Goal: Task Accomplishment & Management: Complete application form

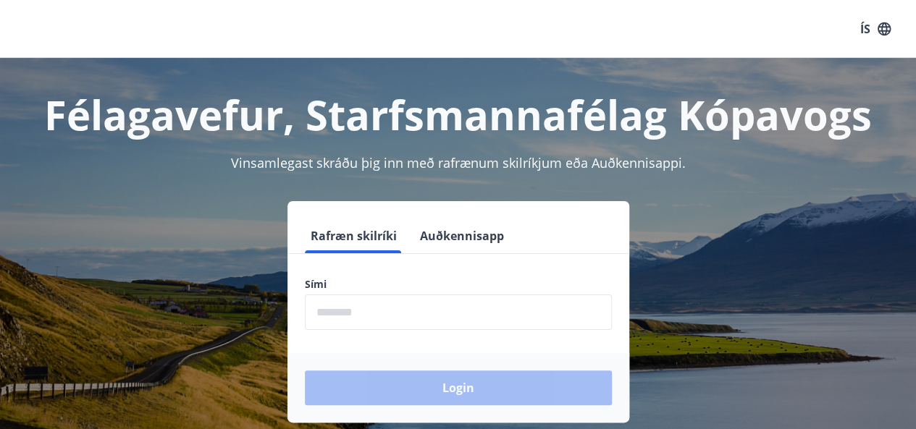
click at [466, 317] on input "phone" at bounding box center [458, 312] width 307 height 35
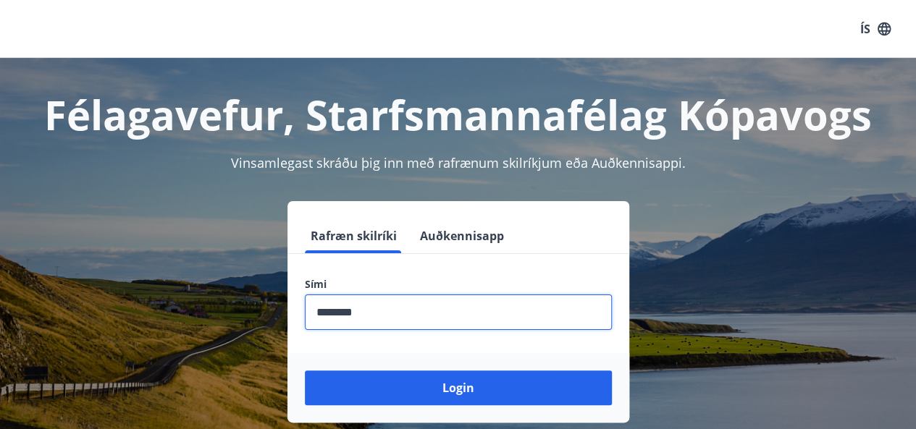
drag, startPoint x: 452, startPoint y: 296, endPoint x: 443, endPoint y: 352, distance: 56.4
click at [449, 312] on input "phone" at bounding box center [458, 312] width 307 height 35
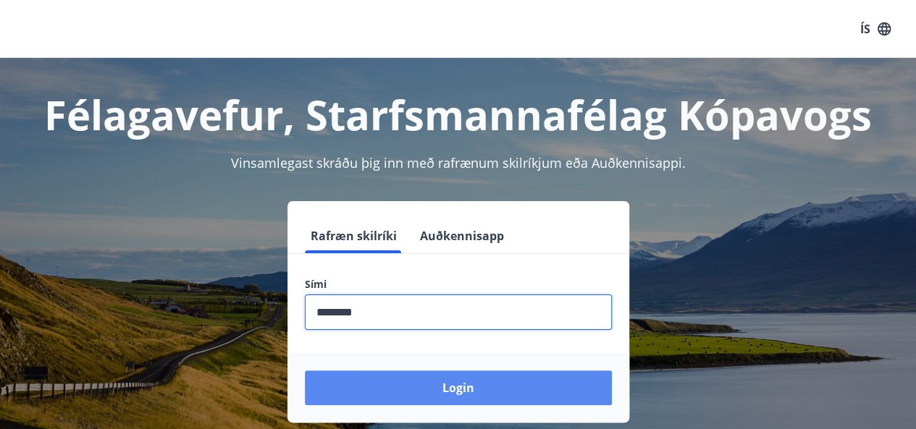
type input "********"
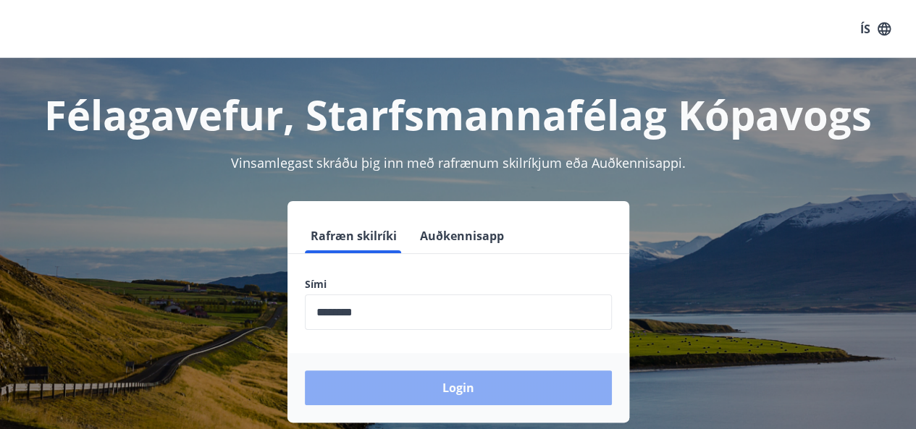
click at [439, 390] on button "Login" at bounding box center [458, 388] width 307 height 35
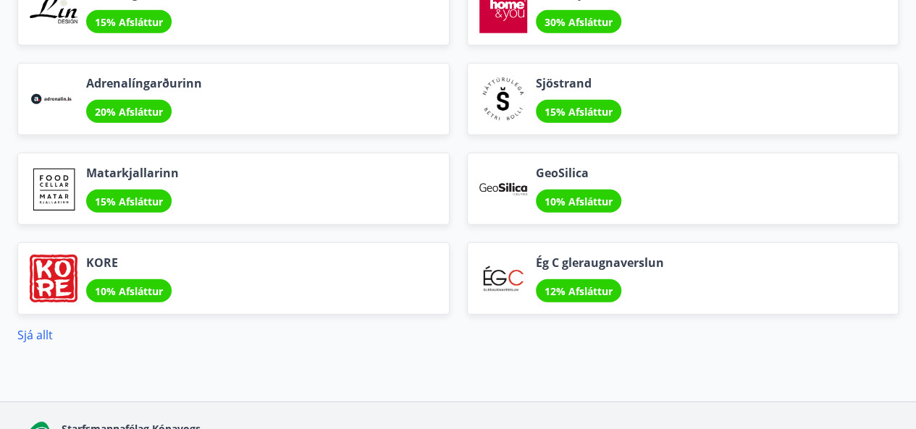
scroll to position [1900, 0]
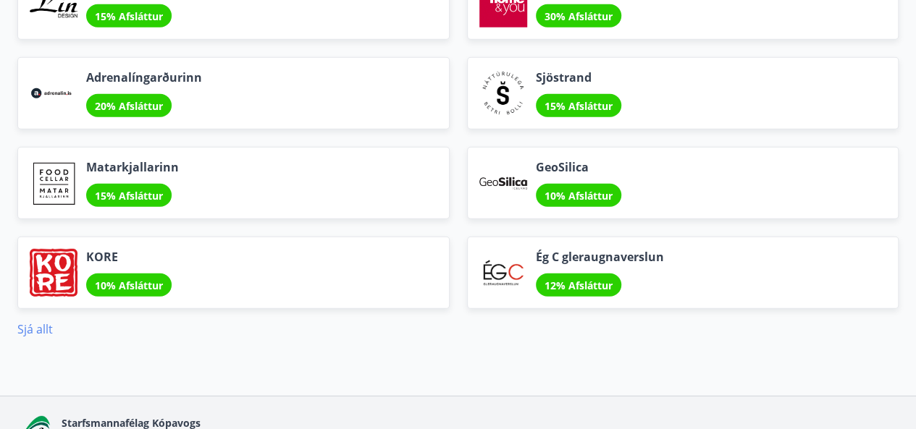
click at [33, 328] on link "Sjá allt" at bounding box center [34, 329] width 35 height 16
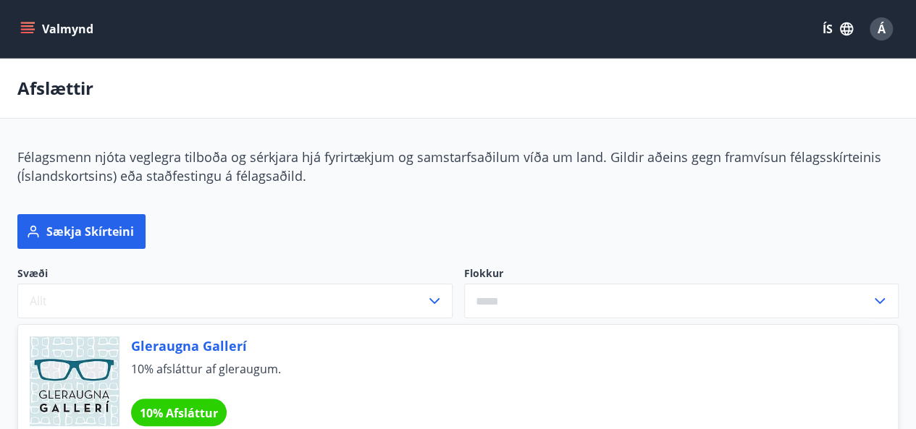
click at [29, 29] on icon "menu" at bounding box center [27, 29] width 14 height 14
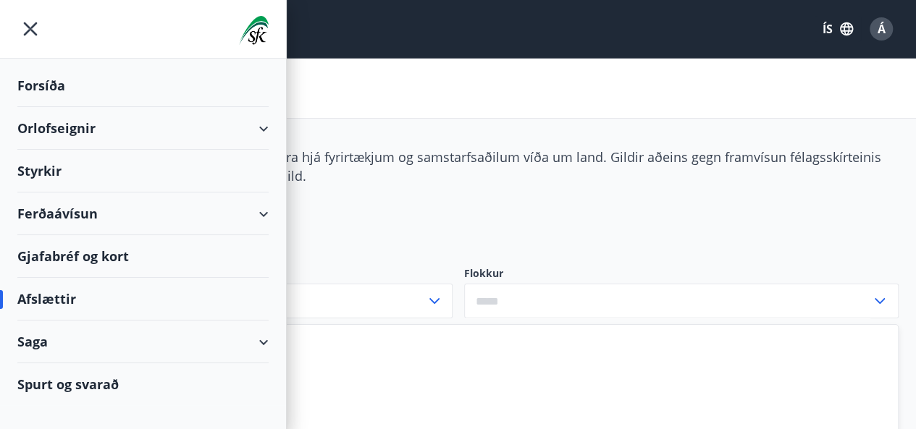
click at [49, 173] on div "Styrkir" at bounding box center [142, 171] width 251 height 43
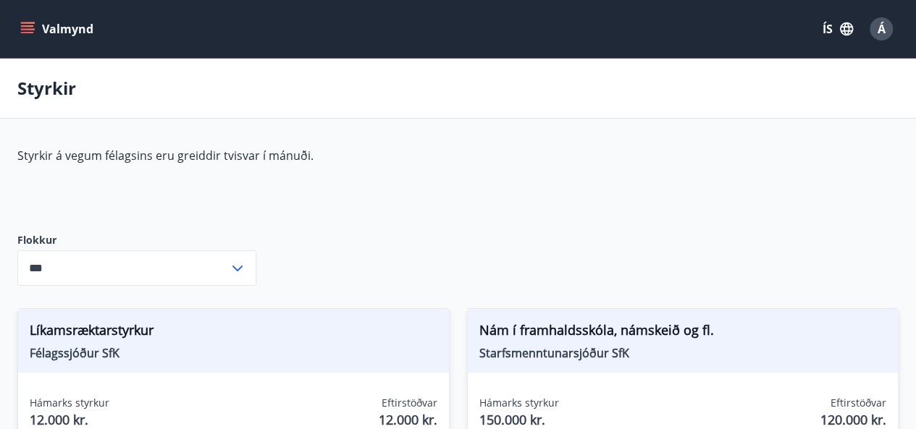
type input "***"
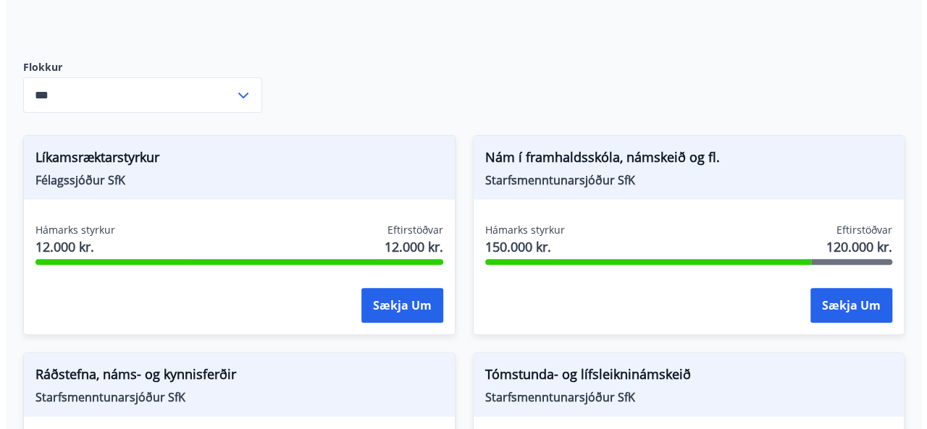
scroll to position [171, 0]
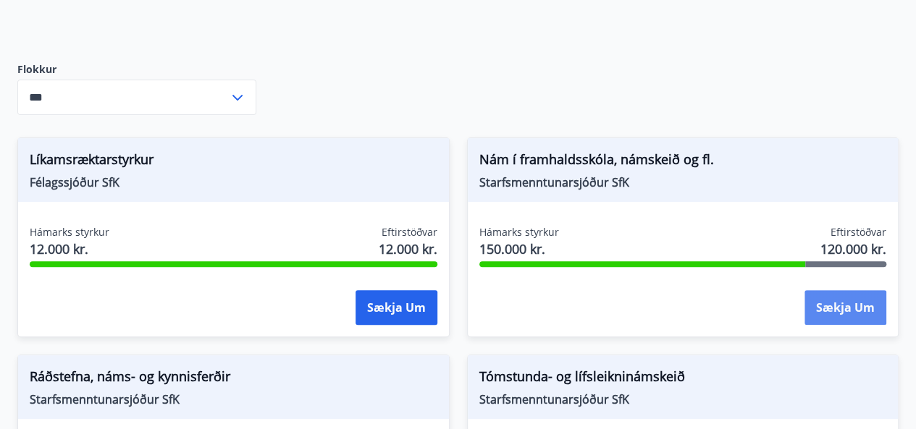
click at [854, 321] on button "Sækja um" at bounding box center [845, 307] width 82 height 35
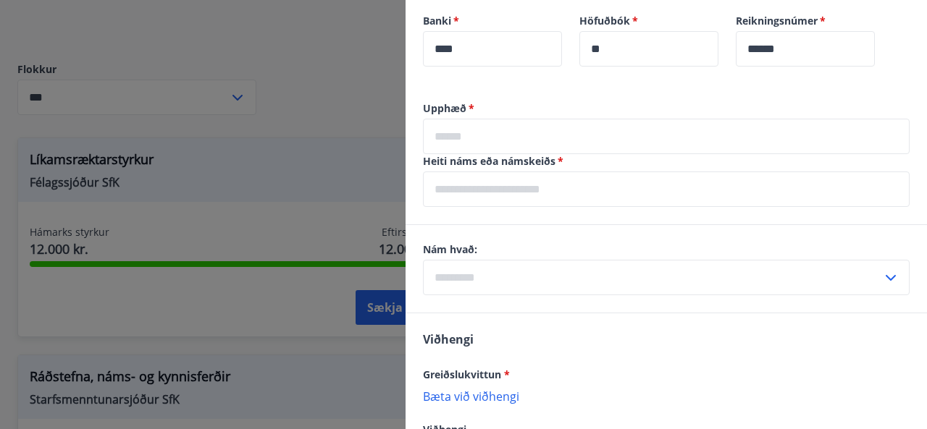
scroll to position [817, 0]
click at [476, 120] on input "text" at bounding box center [666, 137] width 487 height 35
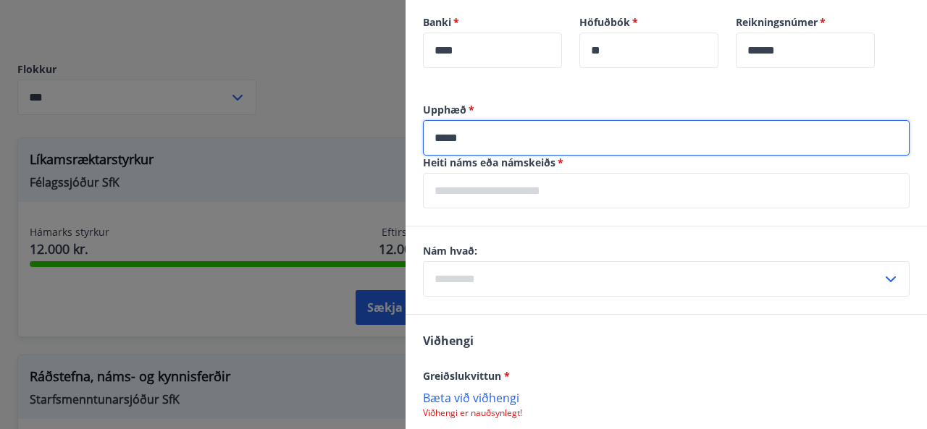
type input "*****"
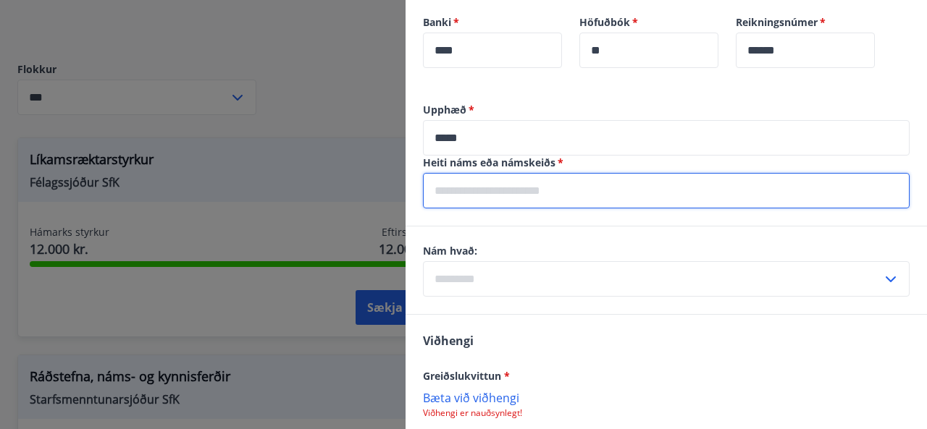
click at [500, 176] on input "text" at bounding box center [666, 190] width 487 height 35
type input "*"
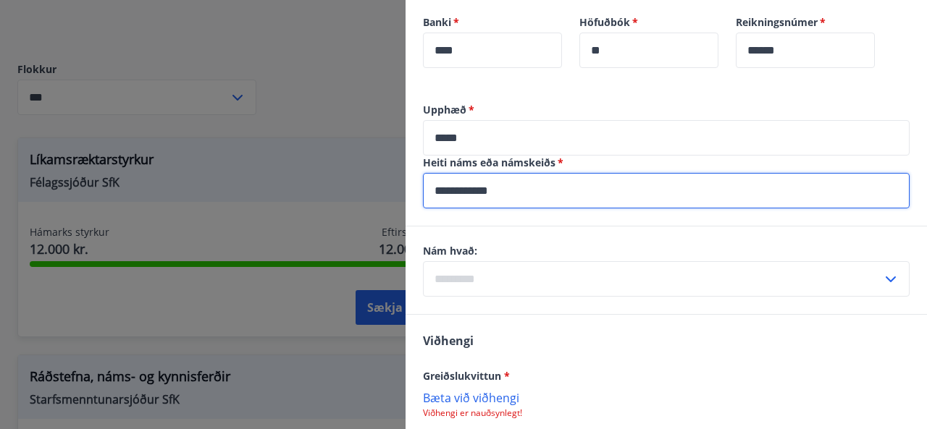
type input "**********"
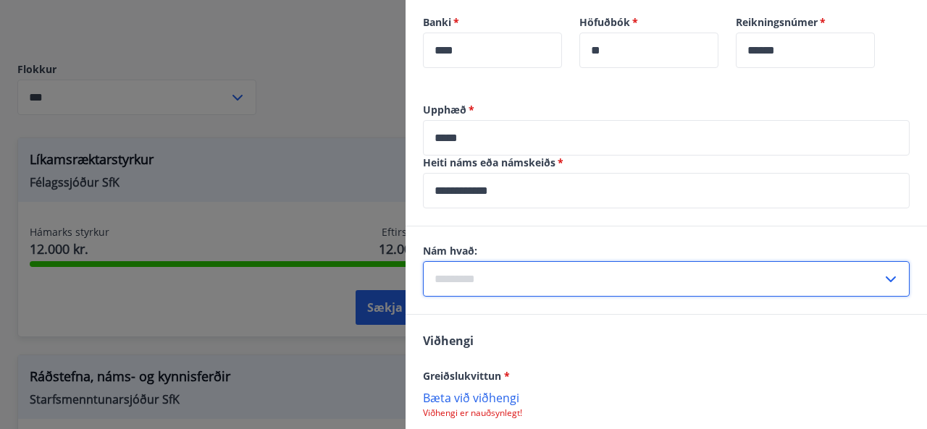
click at [876, 261] on div "​" at bounding box center [666, 278] width 487 height 35
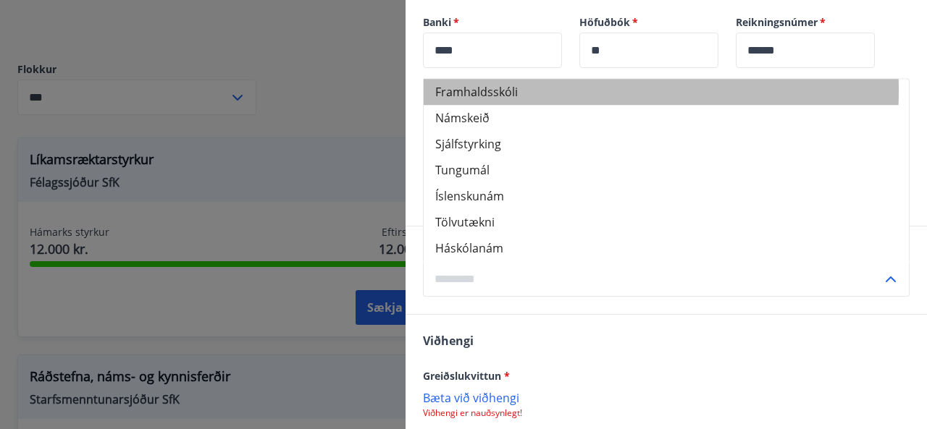
click at [459, 79] on li "Framhaldsskóli" at bounding box center [666, 92] width 485 height 26
type input "**********"
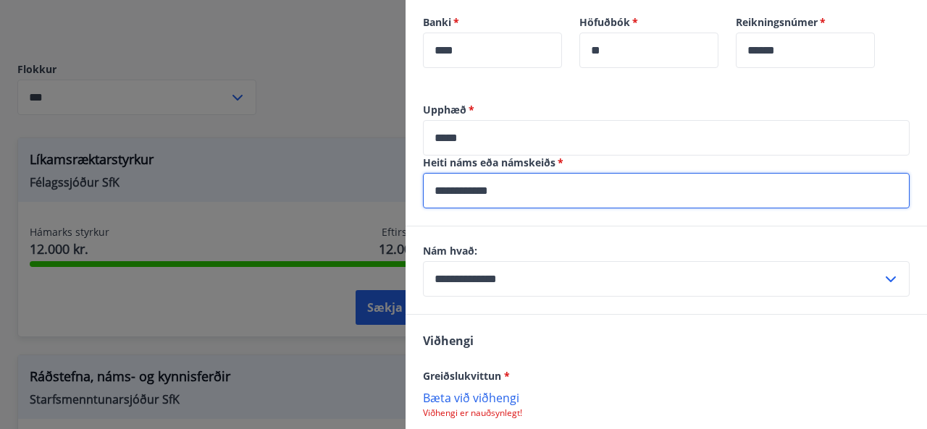
drag, startPoint x: 517, startPoint y: 176, endPoint x: 287, endPoint y: 203, distance: 231.1
click at [287, 203] on div "Nám í framhaldsskóla, námskeið og fl. Dagsetning 22.09.2025 Heildarstyrkur 150.…" at bounding box center [463, 214] width 927 height 429
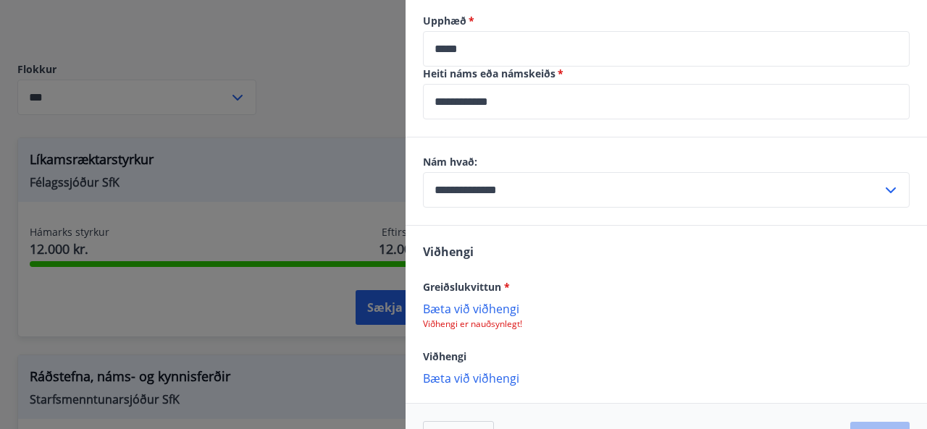
scroll to position [933, 0]
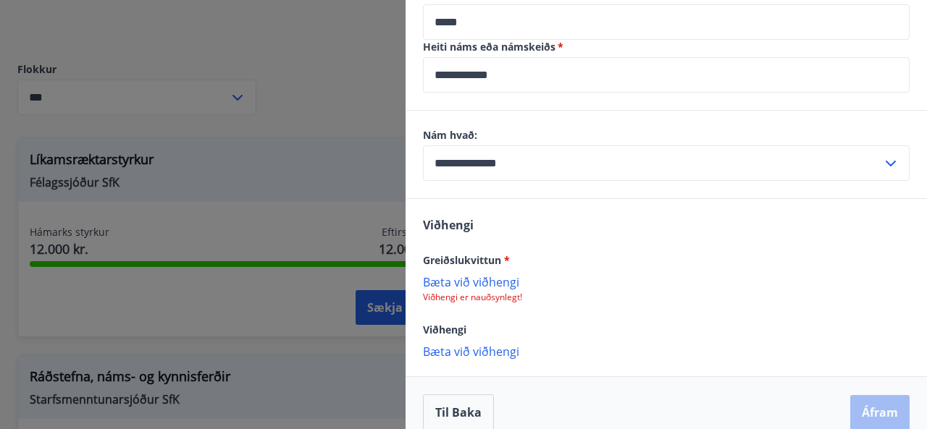
click at [488, 274] on p "Bæta við viðhengi" at bounding box center [666, 281] width 487 height 14
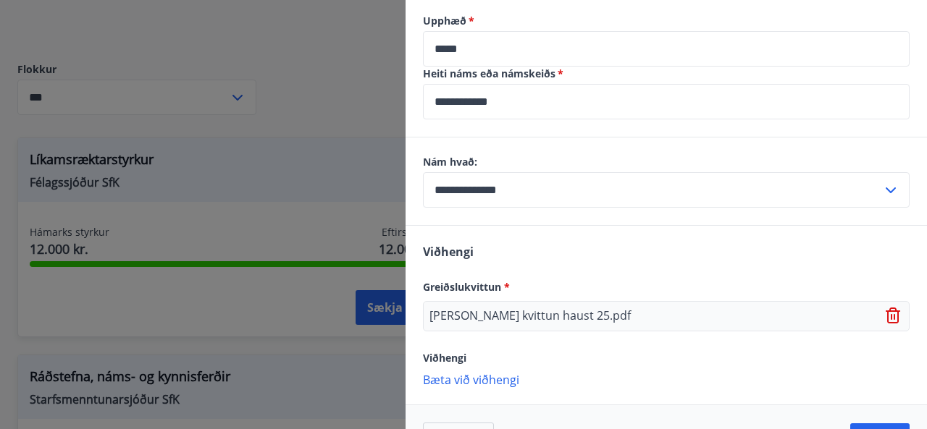
scroll to position [934, 0]
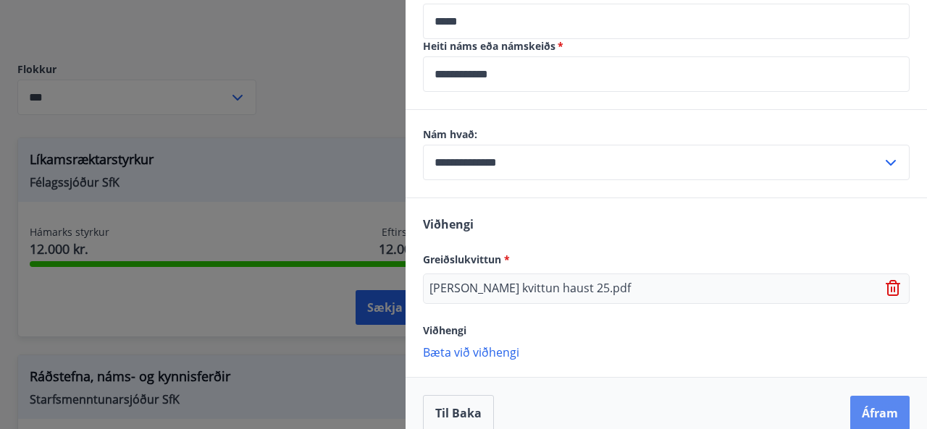
click at [868, 396] on button "Áfram" at bounding box center [879, 413] width 59 height 35
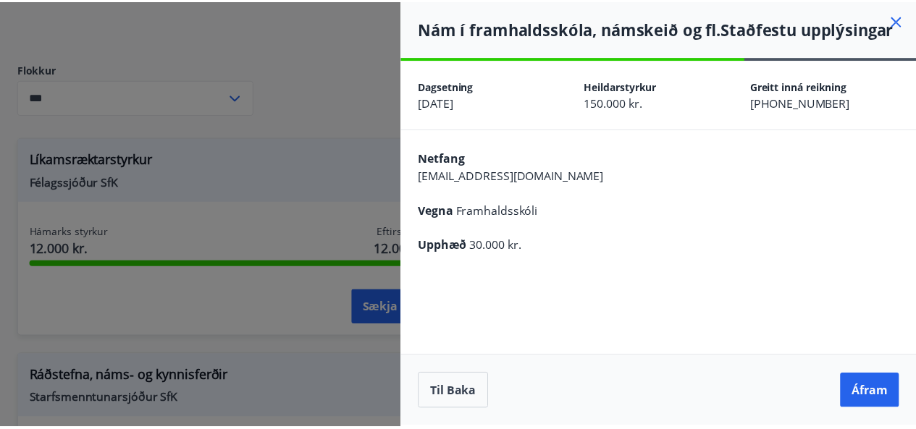
scroll to position [0, 0]
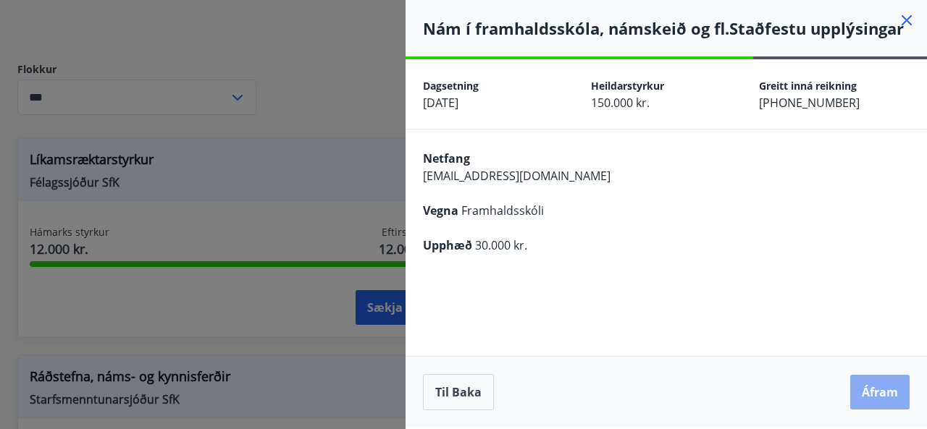
click at [869, 390] on button "Áfram" at bounding box center [879, 392] width 59 height 35
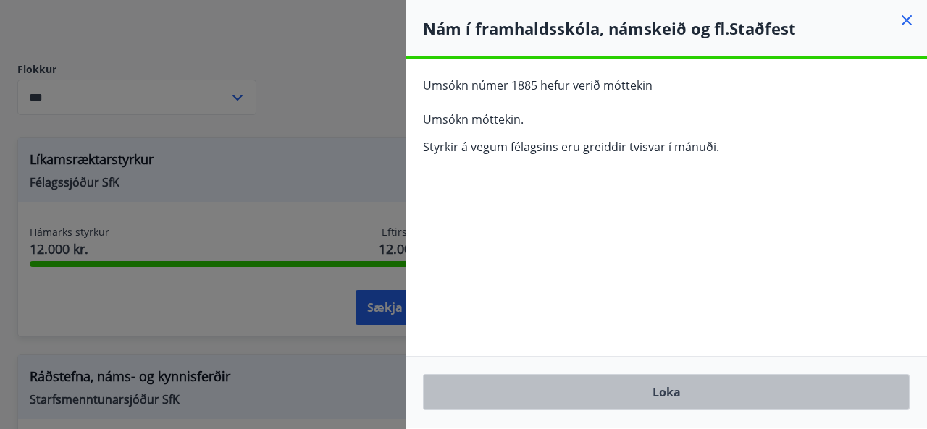
click at [643, 387] on button "Loka" at bounding box center [666, 392] width 487 height 36
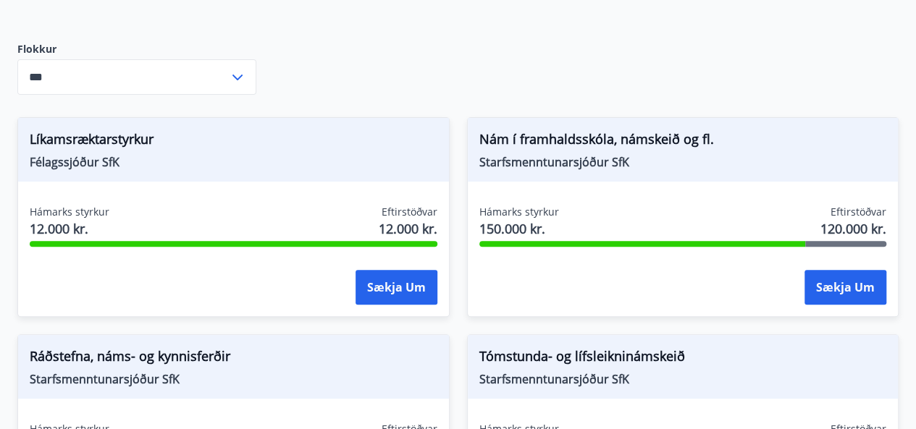
scroll to position [181, 0]
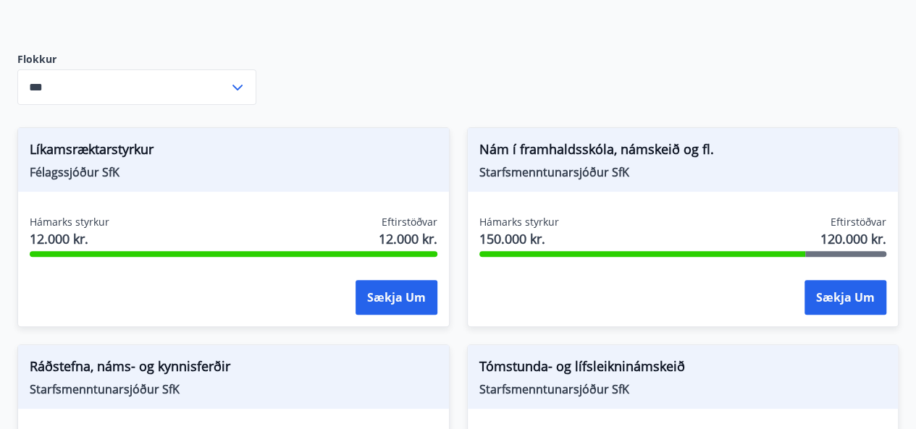
click at [238, 88] on icon at bounding box center [237, 88] width 10 height 6
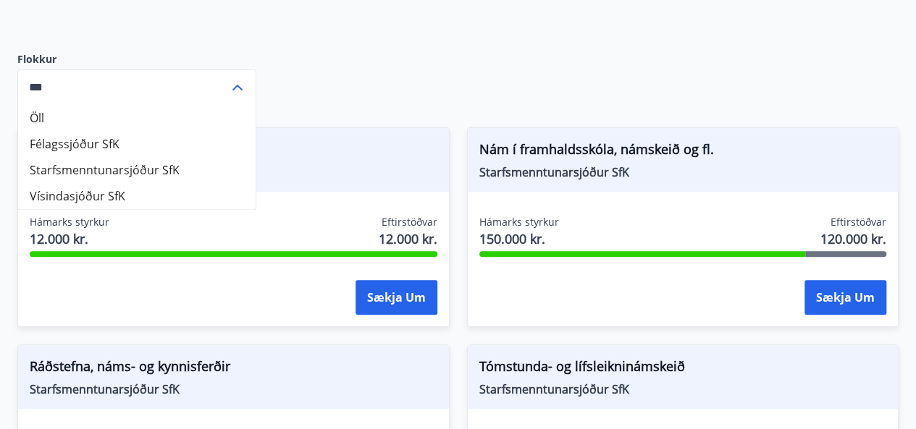
click at [45, 76] on input "***" at bounding box center [122, 87] width 211 height 35
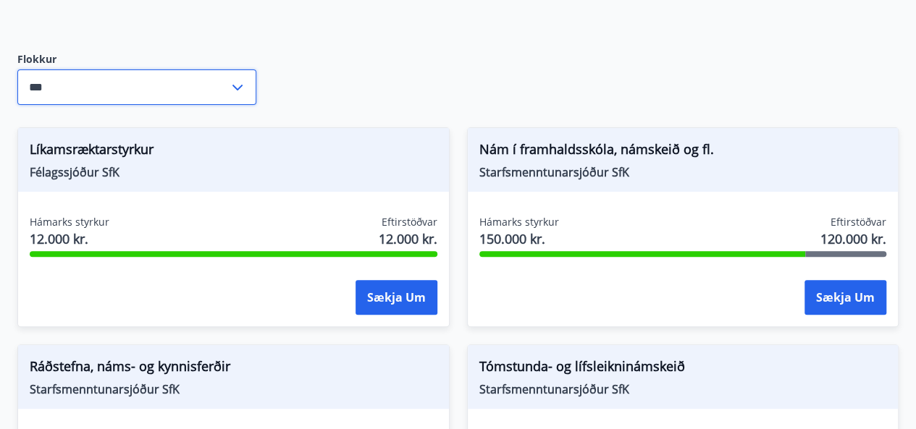
click at [233, 82] on icon at bounding box center [237, 87] width 17 height 17
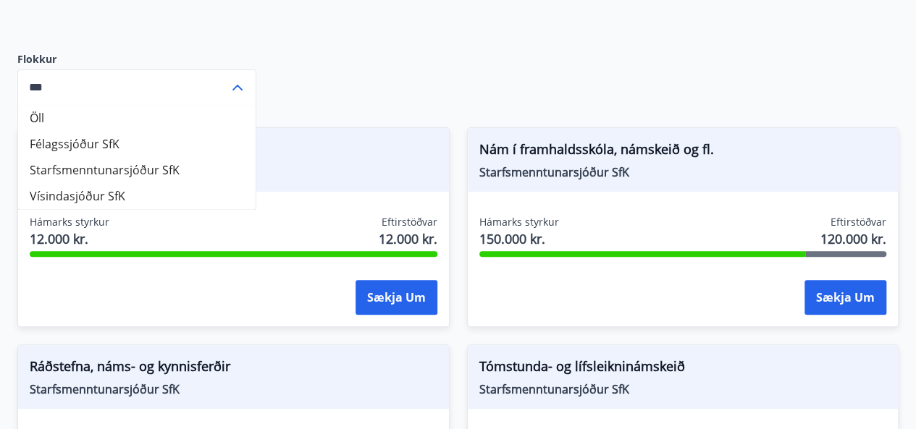
click at [115, 138] on li "Félagssjóður SfK" at bounding box center [136, 144] width 237 height 26
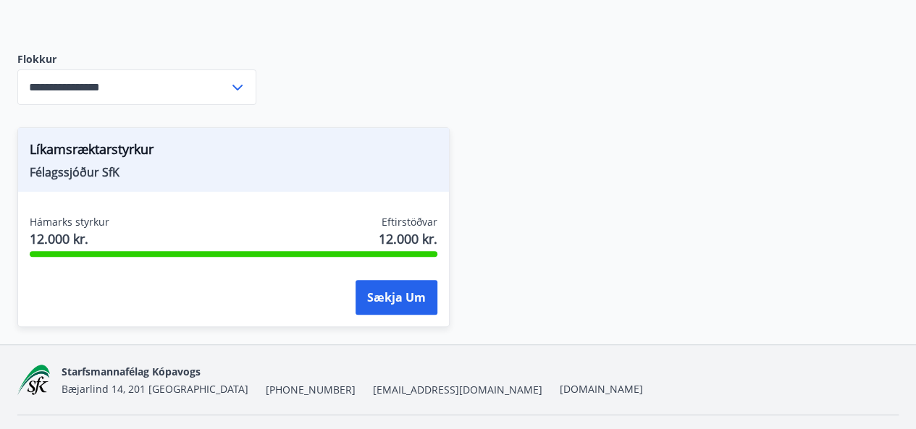
click at [227, 83] on input "**********" at bounding box center [122, 87] width 211 height 35
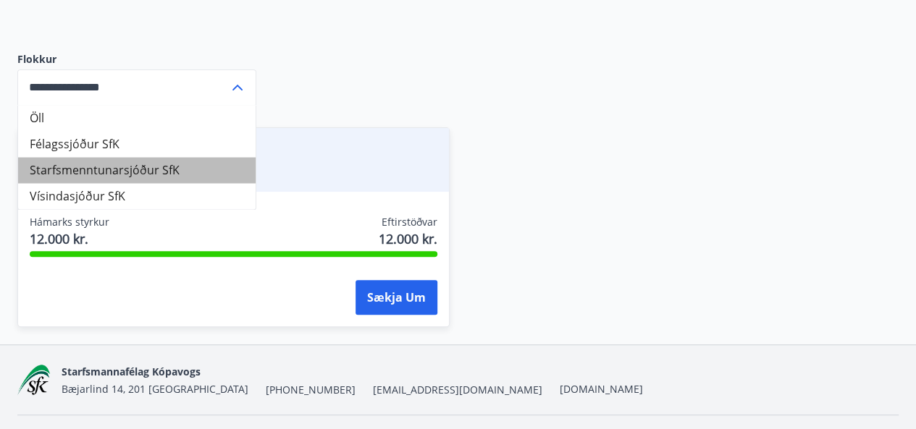
click at [58, 163] on li "Starfsmenntunarsjóður SfK" at bounding box center [136, 170] width 237 height 26
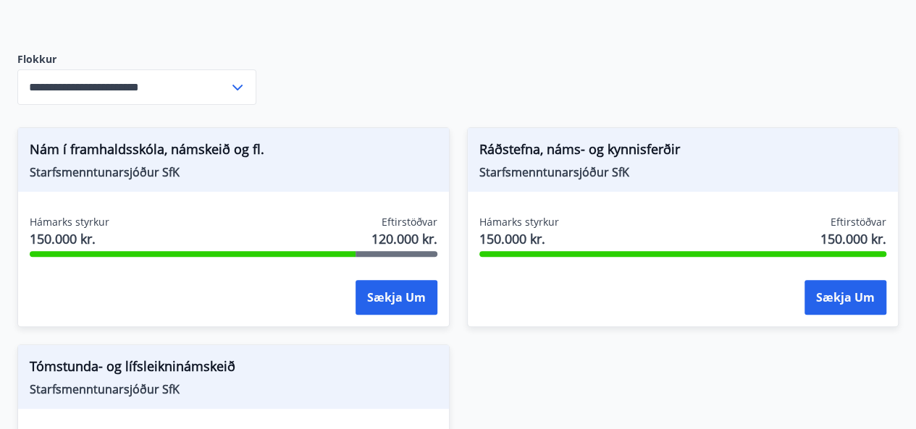
click at [232, 85] on icon at bounding box center [237, 88] width 10 height 6
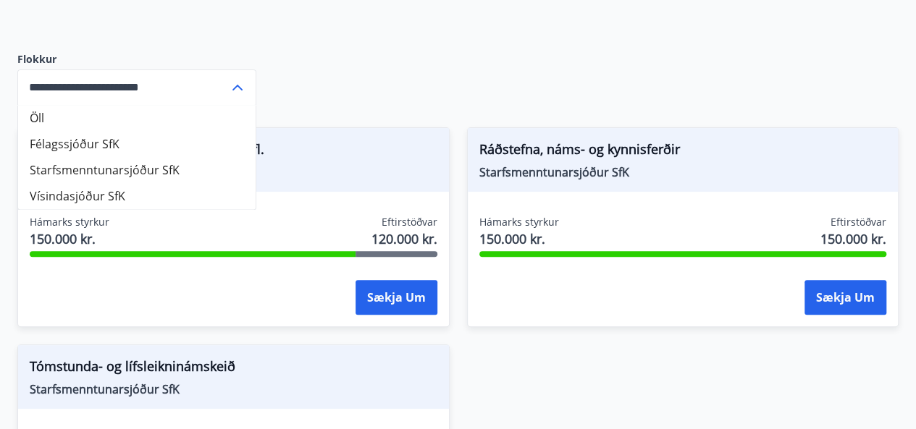
click at [130, 196] on li "Vísindasjóður SfK" at bounding box center [136, 196] width 237 height 26
type input "**********"
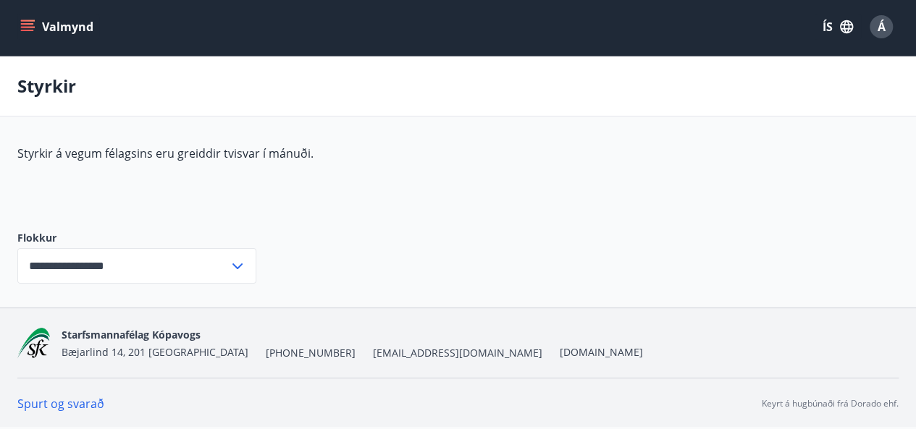
scroll to position [1, 0]
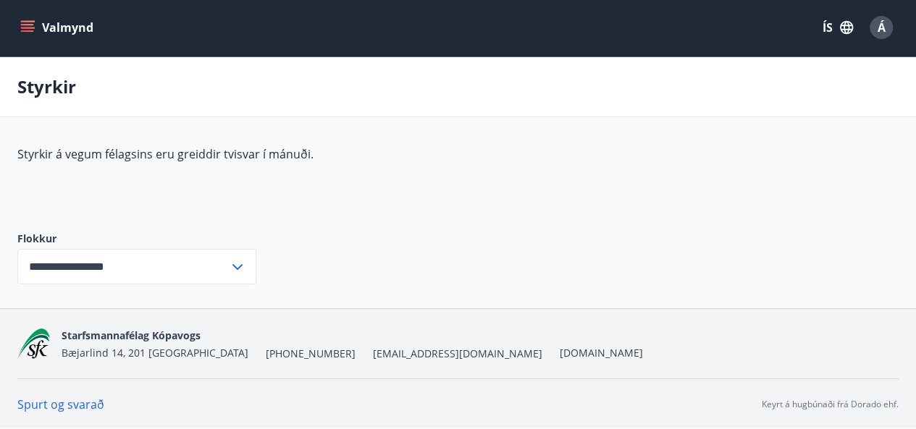
click at [18, 21] on button "Valmynd" at bounding box center [58, 27] width 82 height 26
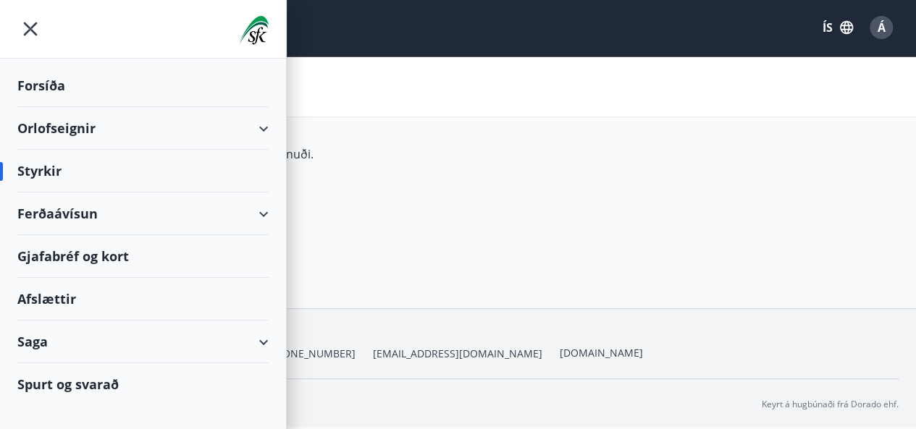
click at [64, 218] on div "Ferðaávísun" at bounding box center [142, 214] width 251 height 43
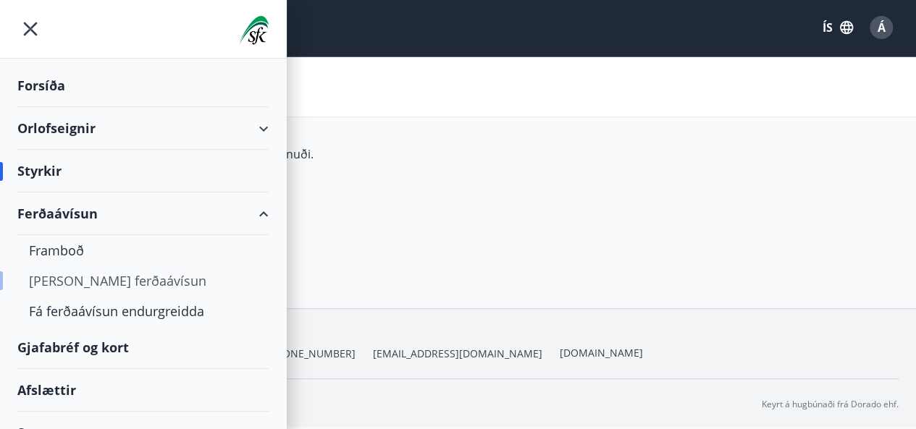
click at [53, 277] on div "Kaupa ferðaávísun" at bounding box center [143, 281] width 228 height 30
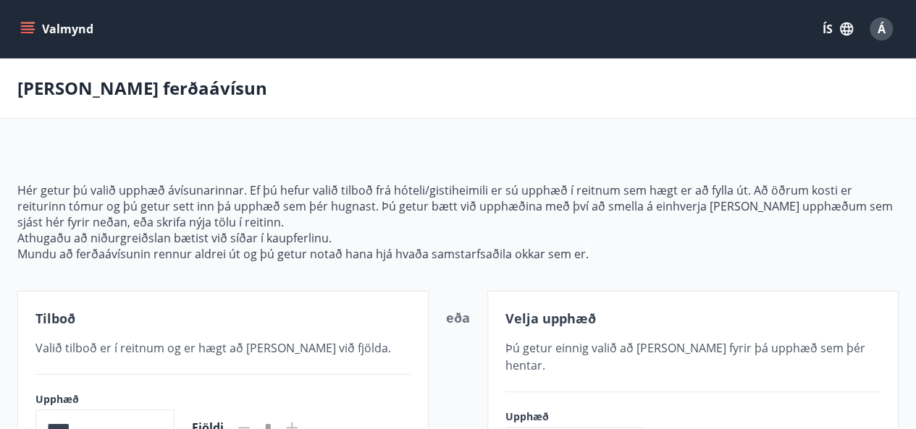
click at [36, 17] on button "Valmynd" at bounding box center [58, 29] width 82 height 26
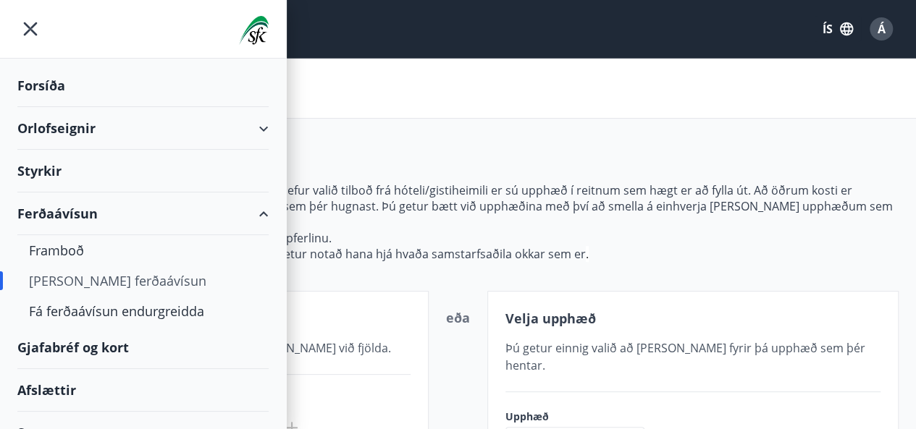
click at [60, 122] on div "Orlofseignir" at bounding box center [142, 128] width 251 height 43
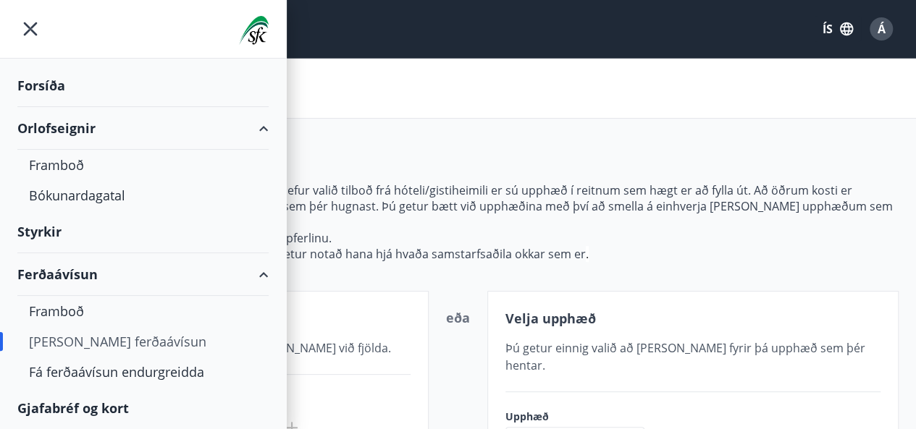
click at [60, 122] on div "Orlofseignir" at bounding box center [142, 128] width 251 height 43
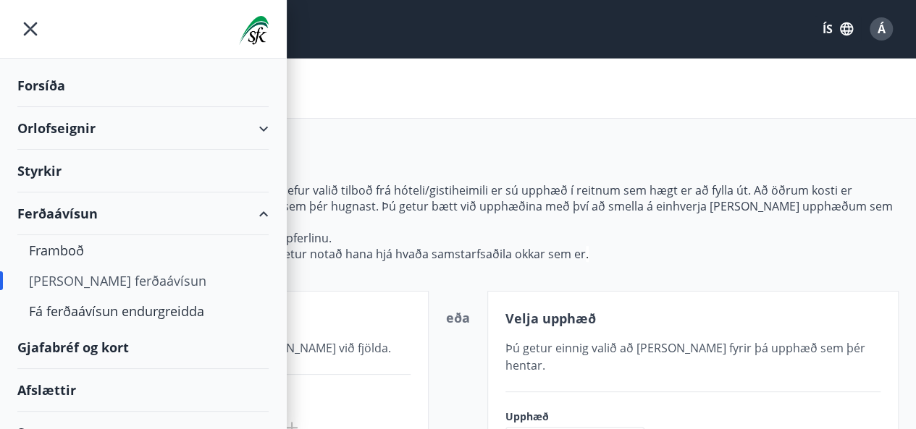
click at [77, 342] on div "Gjafabréf og kort" at bounding box center [142, 348] width 251 height 43
click at [46, 392] on div "Afslættir" at bounding box center [142, 390] width 251 height 43
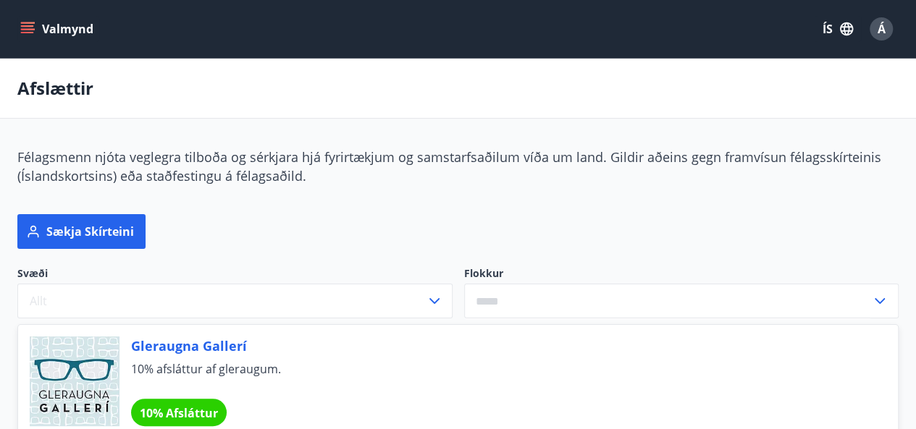
click at [26, 30] on icon "menu" at bounding box center [27, 29] width 14 height 14
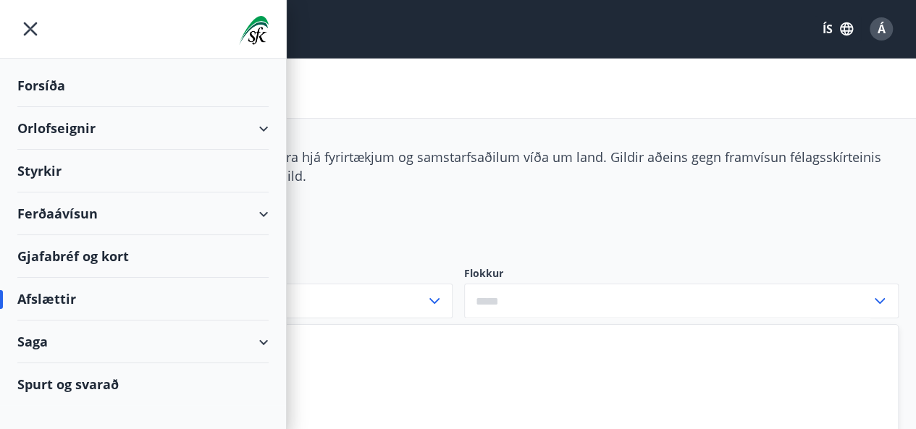
click at [34, 350] on div "Saga" at bounding box center [142, 342] width 251 height 43
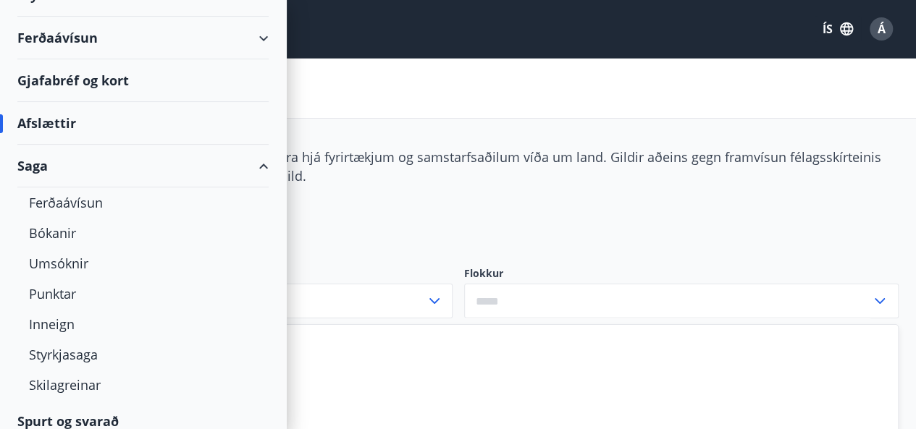
scroll to position [187, 0]
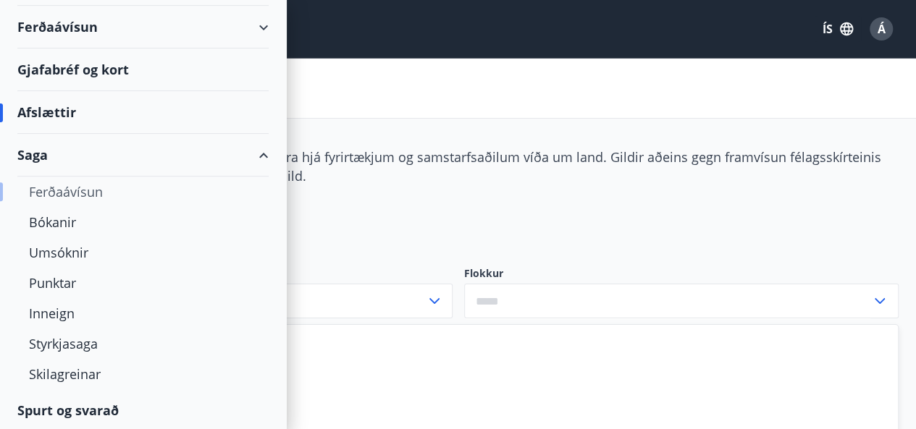
click at [39, 183] on div "Ferðaávísun" at bounding box center [143, 192] width 228 height 30
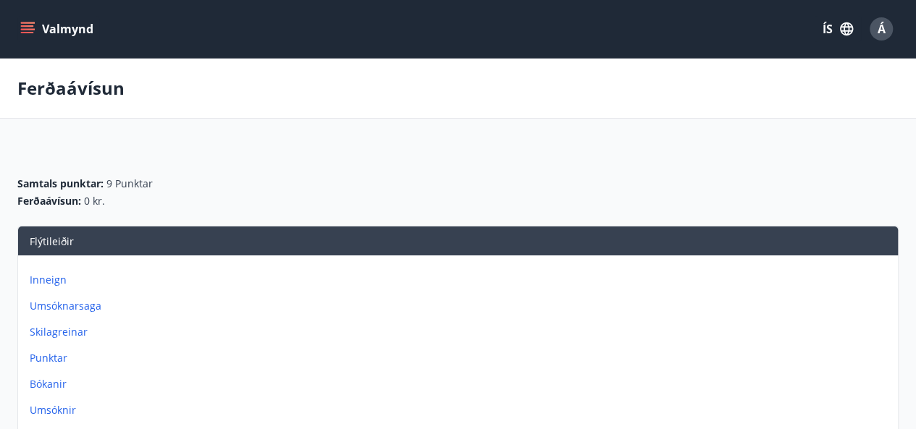
click at [25, 25] on icon "menu" at bounding box center [27, 29] width 14 height 14
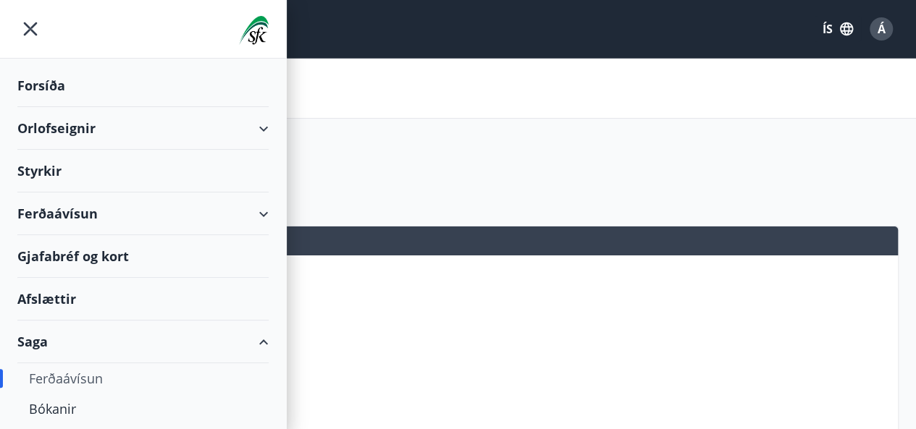
click at [29, 161] on div "Styrkir" at bounding box center [142, 171] width 251 height 43
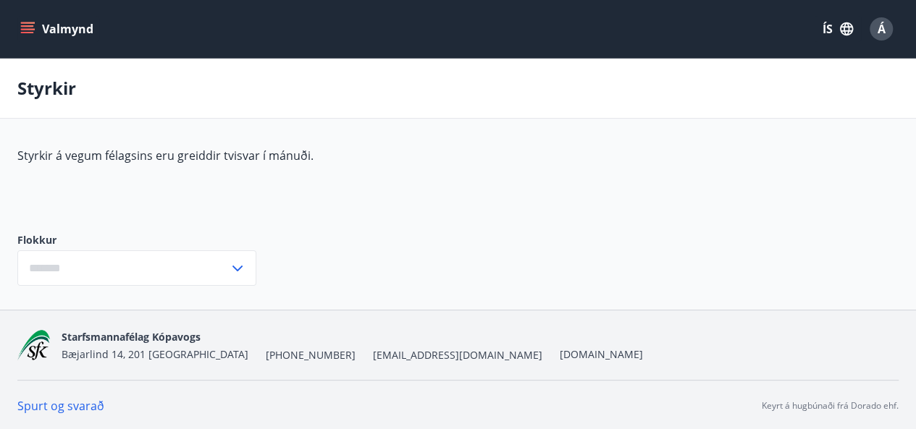
type input "***"
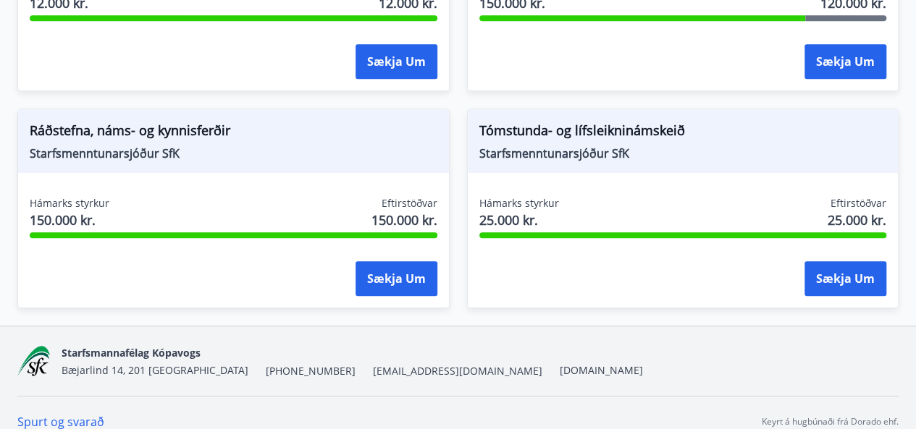
scroll to position [433, 0]
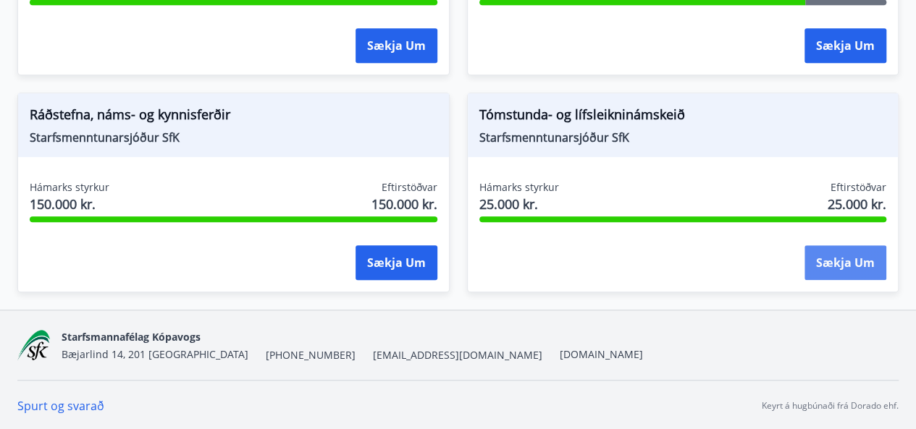
click at [832, 265] on button "Sækja um" at bounding box center [845, 262] width 82 height 35
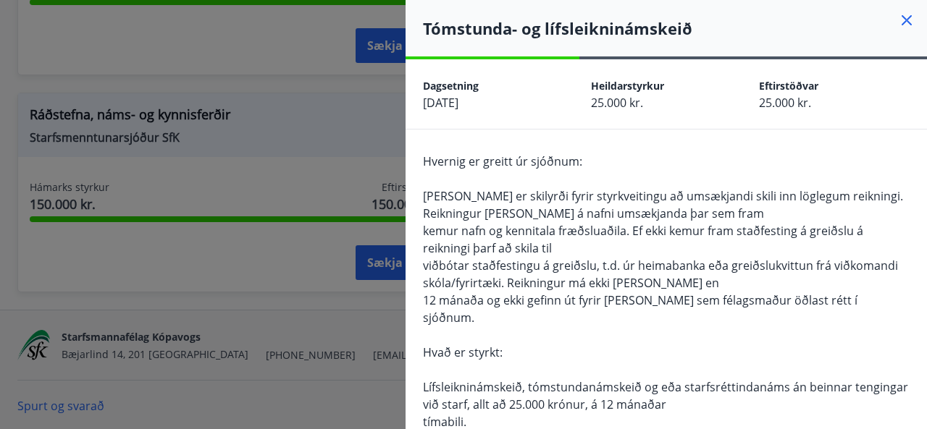
click at [898, 13] on icon at bounding box center [906, 20] width 17 height 17
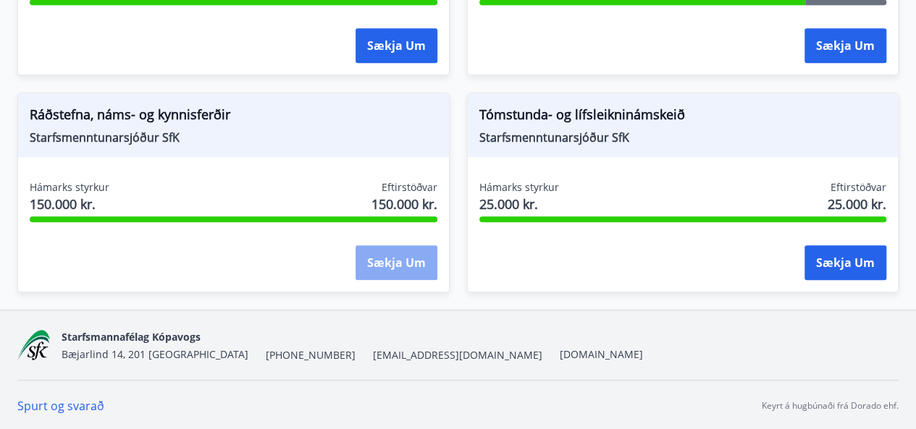
click at [375, 260] on button "Sækja um" at bounding box center [397, 262] width 82 height 35
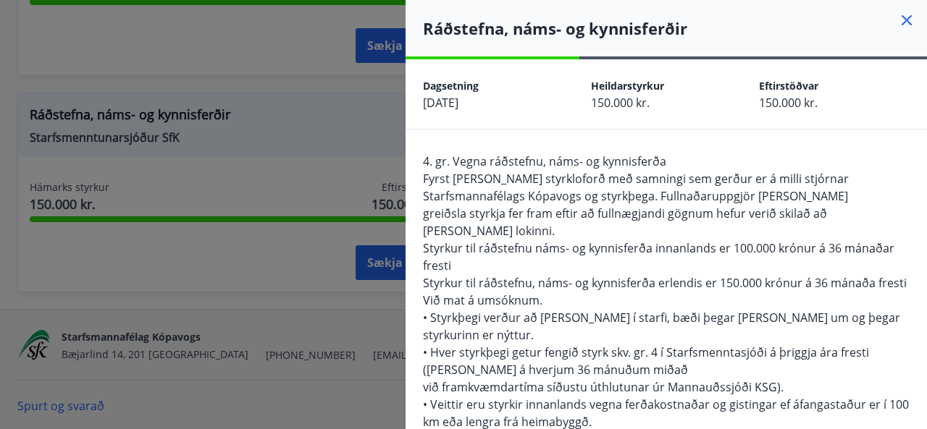
click at [306, 245] on div at bounding box center [463, 214] width 927 height 429
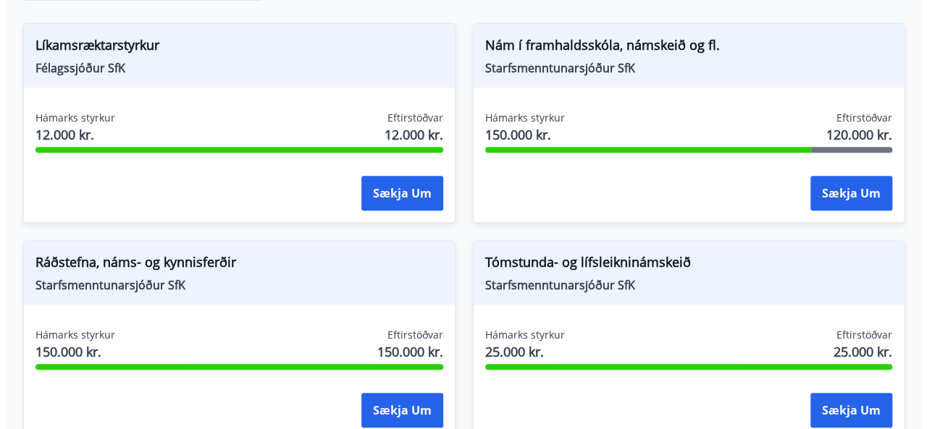
scroll to position [289, 0]
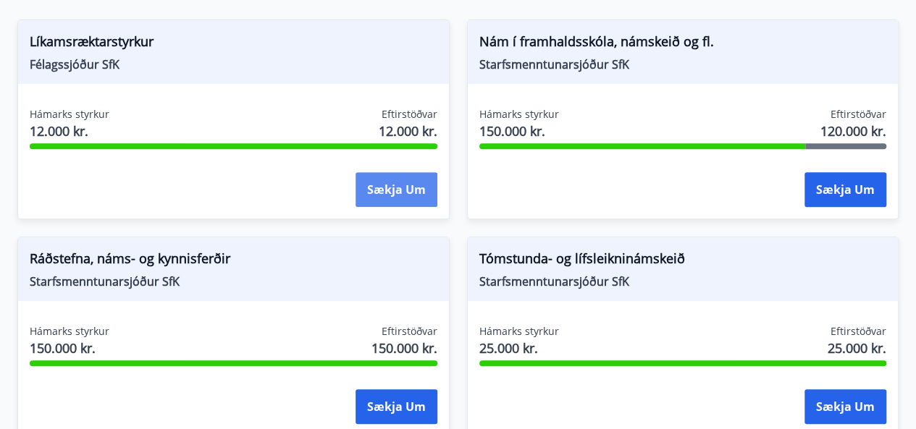
click at [395, 183] on button "Sækja um" at bounding box center [397, 189] width 82 height 35
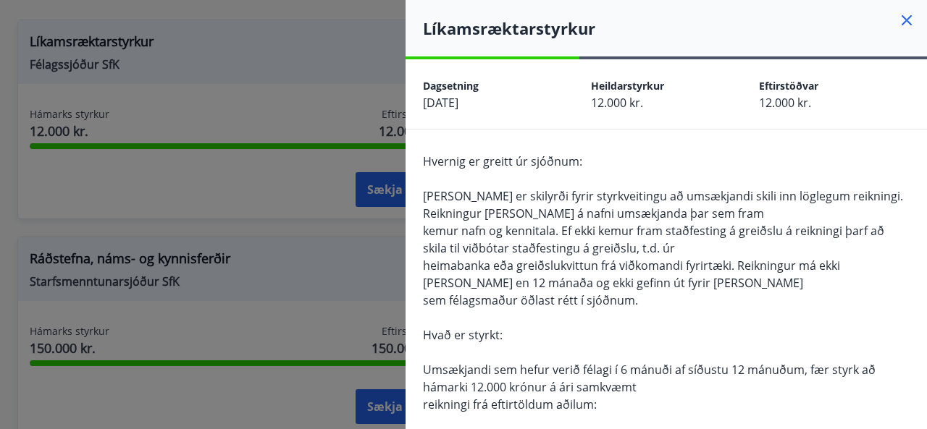
drag, startPoint x: 906, startPoint y: 112, endPoint x: 901, endPoint y: 121, distance: 10.7
click at [901, 120] on div "Dagsetning 22.09.2025 Heildarstyrkur 12.000 kr. Eftirstöðvar 12.000 kr." at bounding box center [665, 94] width 521 height 70
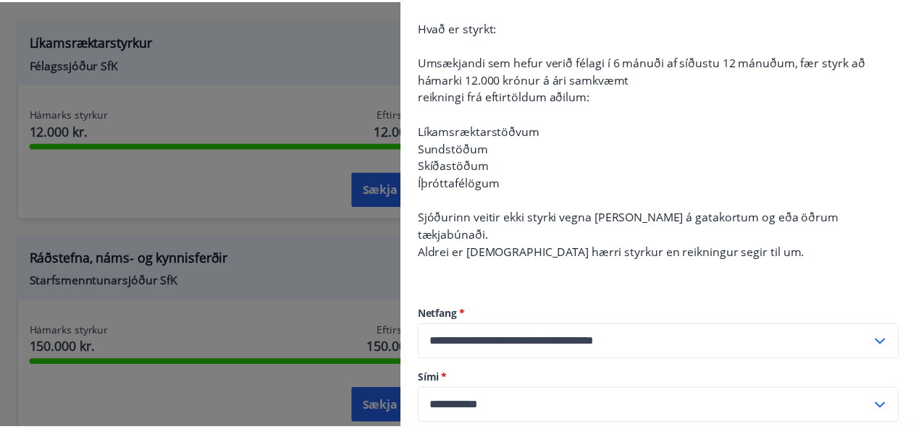
scroll to position [355, 0]
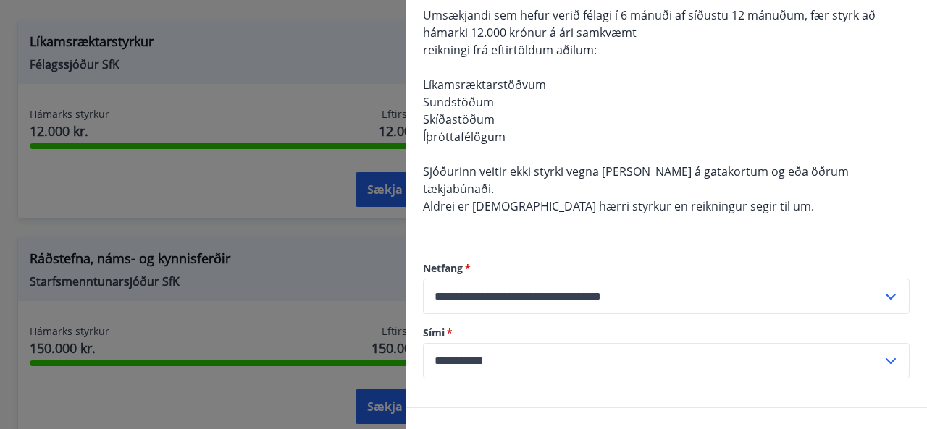
click at [245, 402] on div at bounding box center [463, 214] width 927 height 429
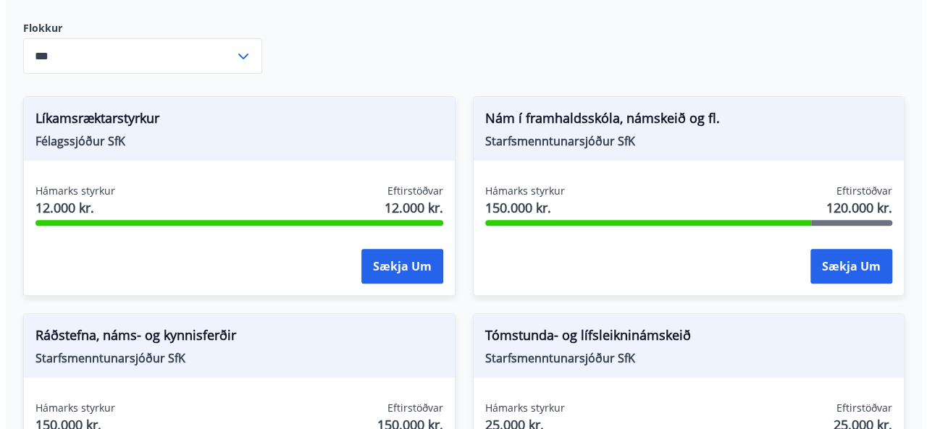
scroll to position [198, 0]
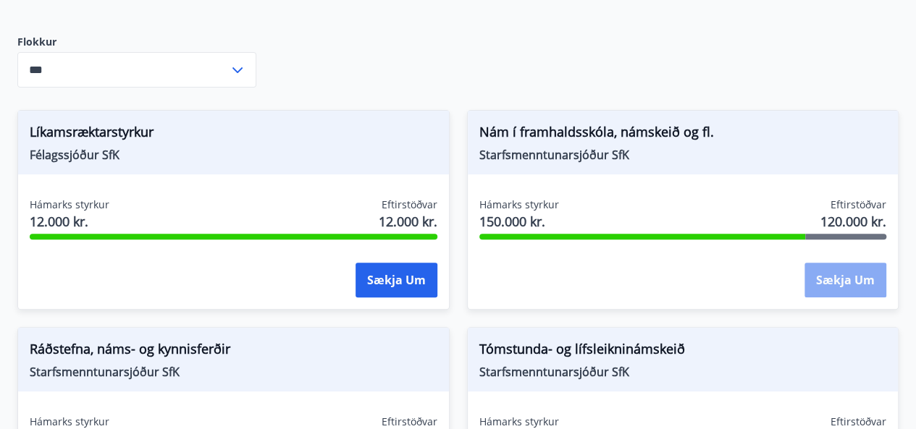
click at [834, 276] on button "Sækja um" at bounding box center [845, 280] width 82 height 35
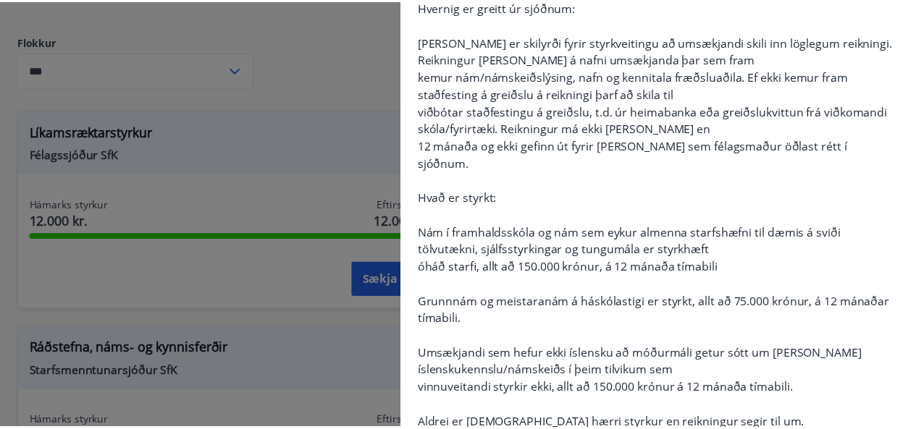
scroll to position [0, 0]
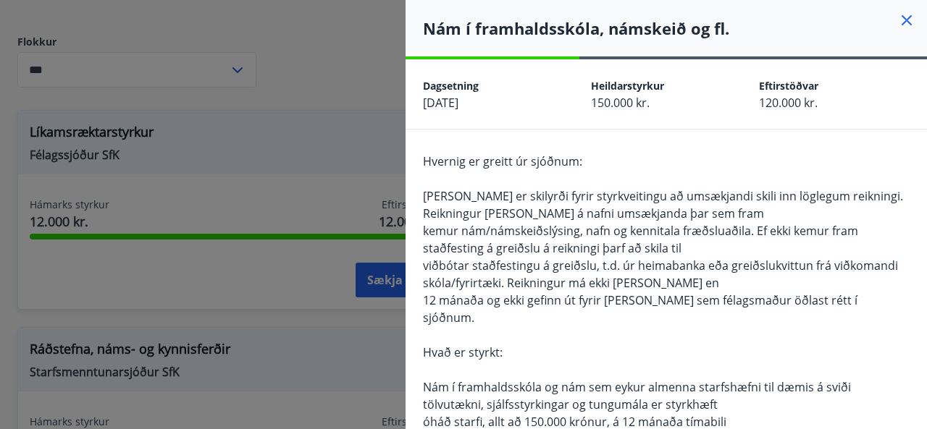
click at [235, 321] on div at bounding box center [463, 214] width 927 height 429
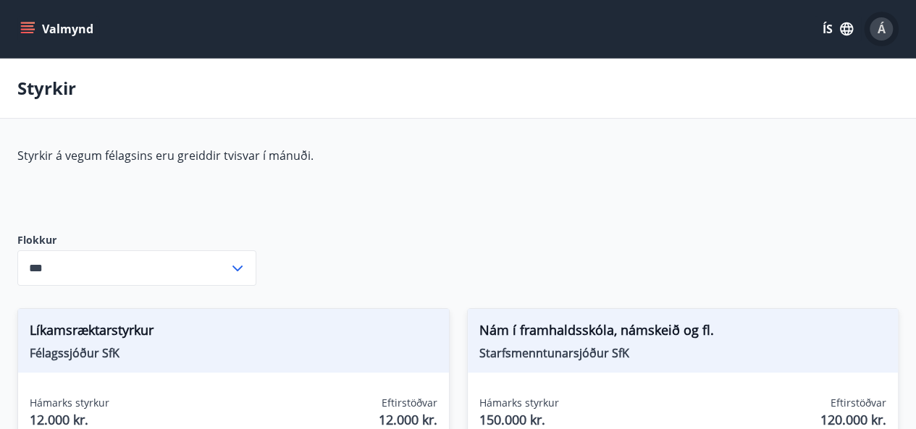
click at [882, 28] on span "Á" at bounding box center [882, 29] width 8 height 16
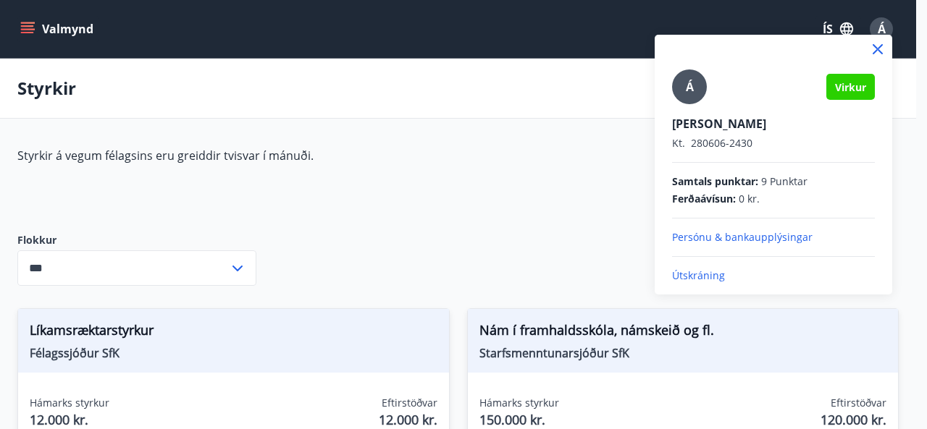
click at [31, 21] on div at bounding box center [463, 214] width 927 height 429
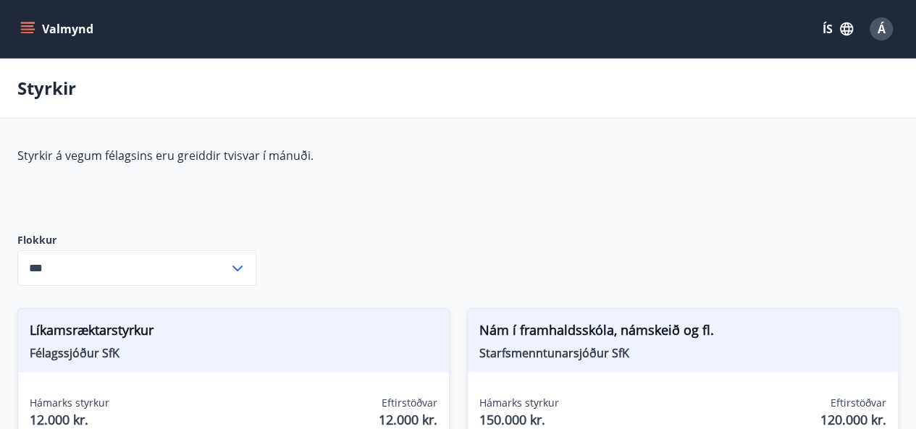
click at [31, 22] on icon "menu" at bounding box center [27, 29] width 14 height 14
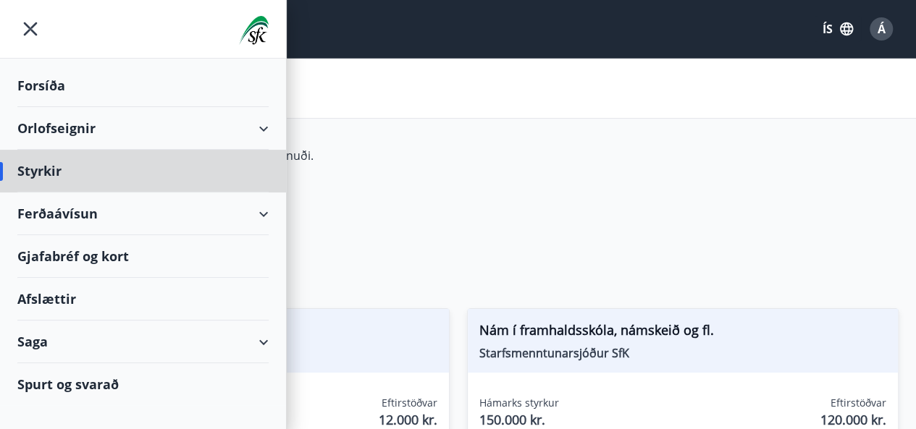
click at [38, 85] on div "Forsíða" at bounding box center [142, 85] width 251 height 43
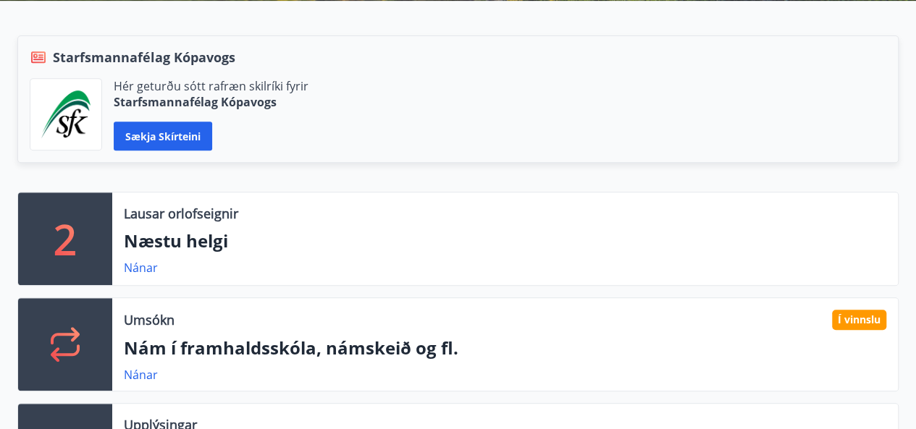
scroll to position [303, 0]
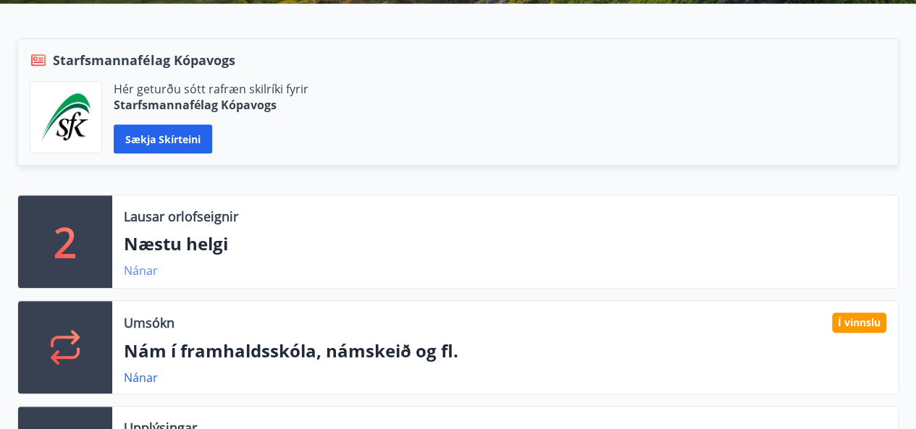
click at [151, 270] on link "Nánar" at bounding box center [141, 271] width 34 height 16
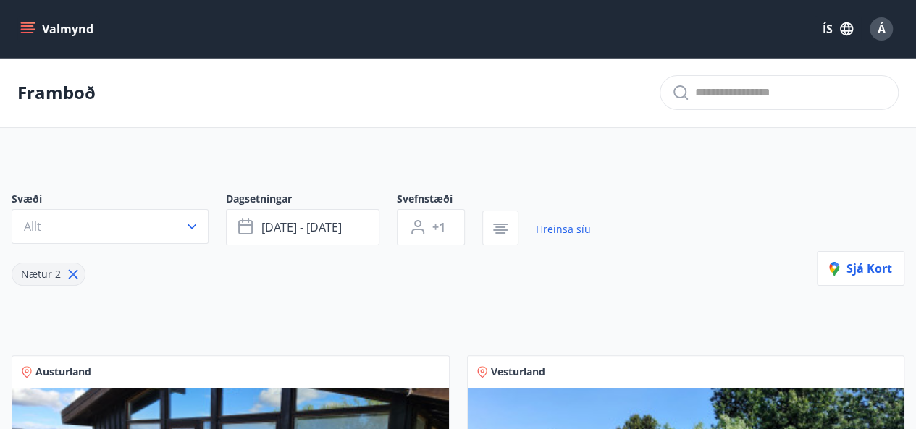
click at [28, 27] on icon "menu" at bounding box center [27, 29] width 14 height 14
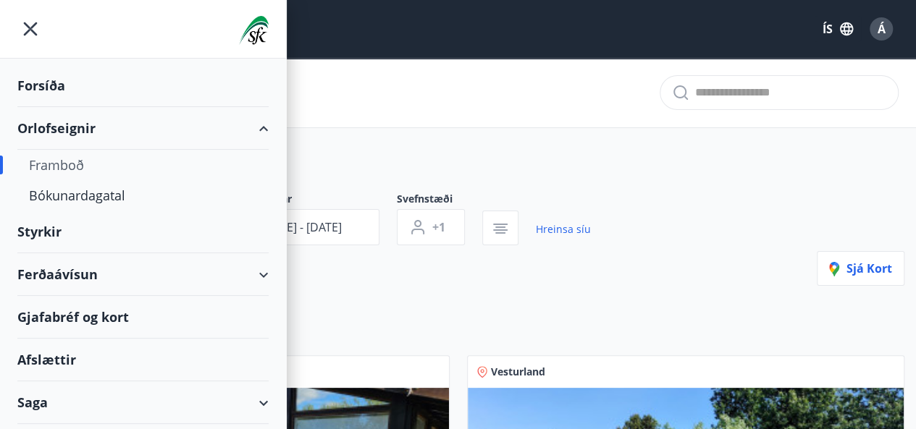
click at [42, 231] on div "Styrkir" at bounding box center [142, 232] width 251 height 43
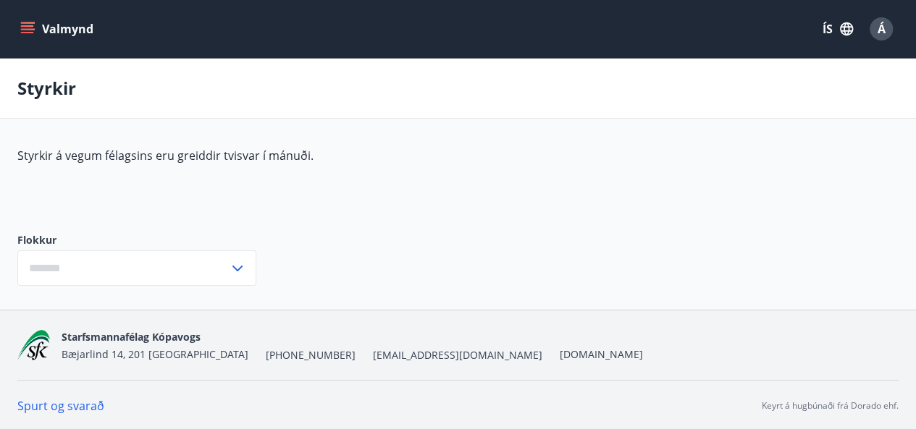
type input "***"
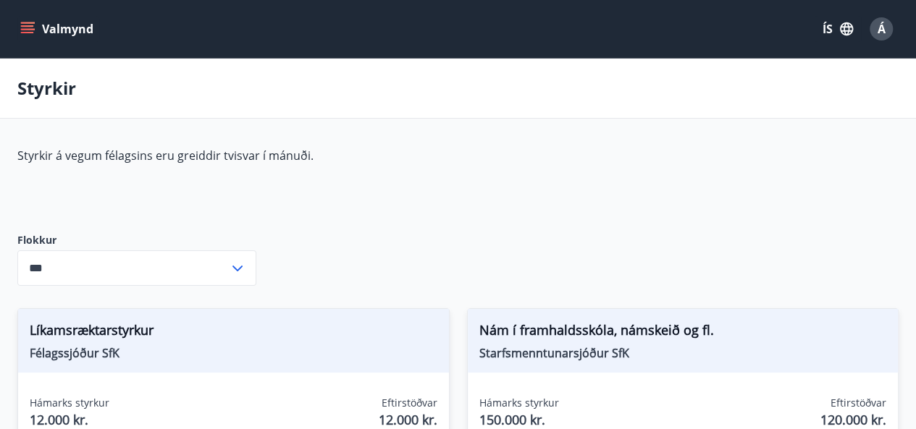
click at [879, 31] on span "Á" at bounding box center [882, 29] width 8 height 16
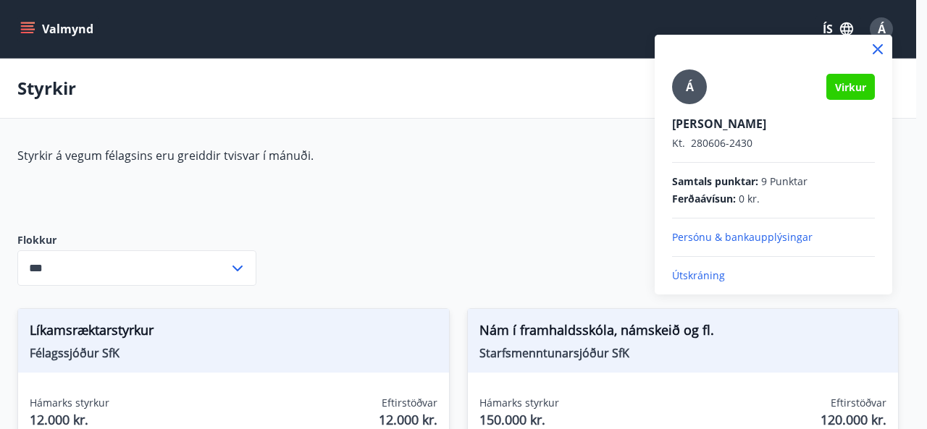
click at [678, 281] on p "Útskráning" at bounding box center [773, 276] width 203 height 14
